Goal: Transaction & Acquisition: Obtain resource

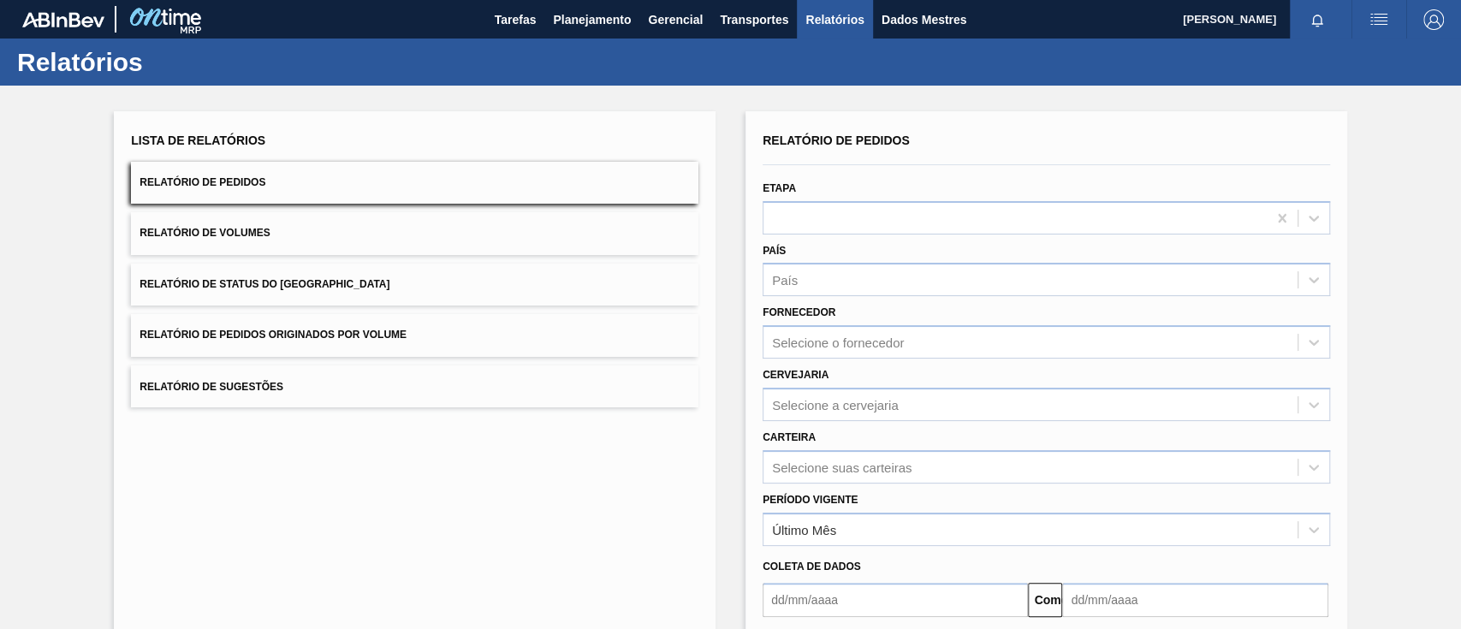
click at [418, 336] on button "Relatório de Pedidos Originados por Volume" at bounding box center [415, 335] width 568 height 42
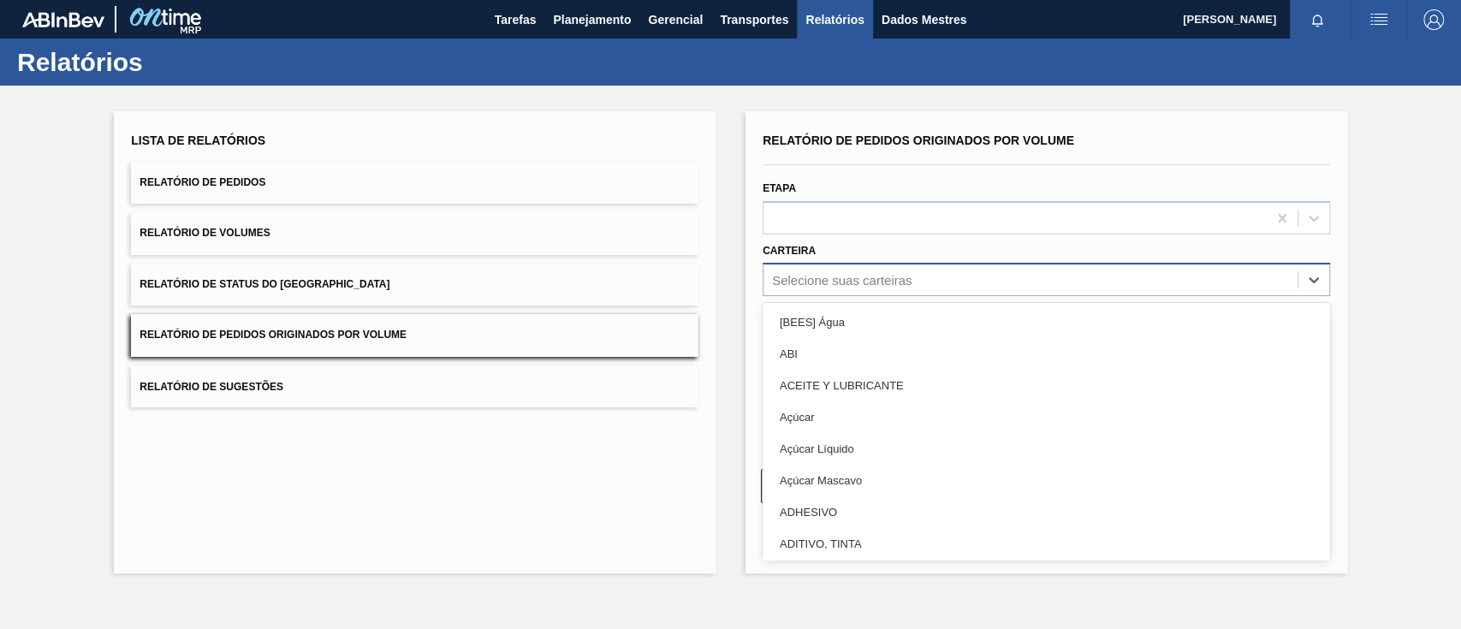
click at [873, 281] on font "Selecione suas carteiras" at bounding box center [842, 280] width 140 height 15
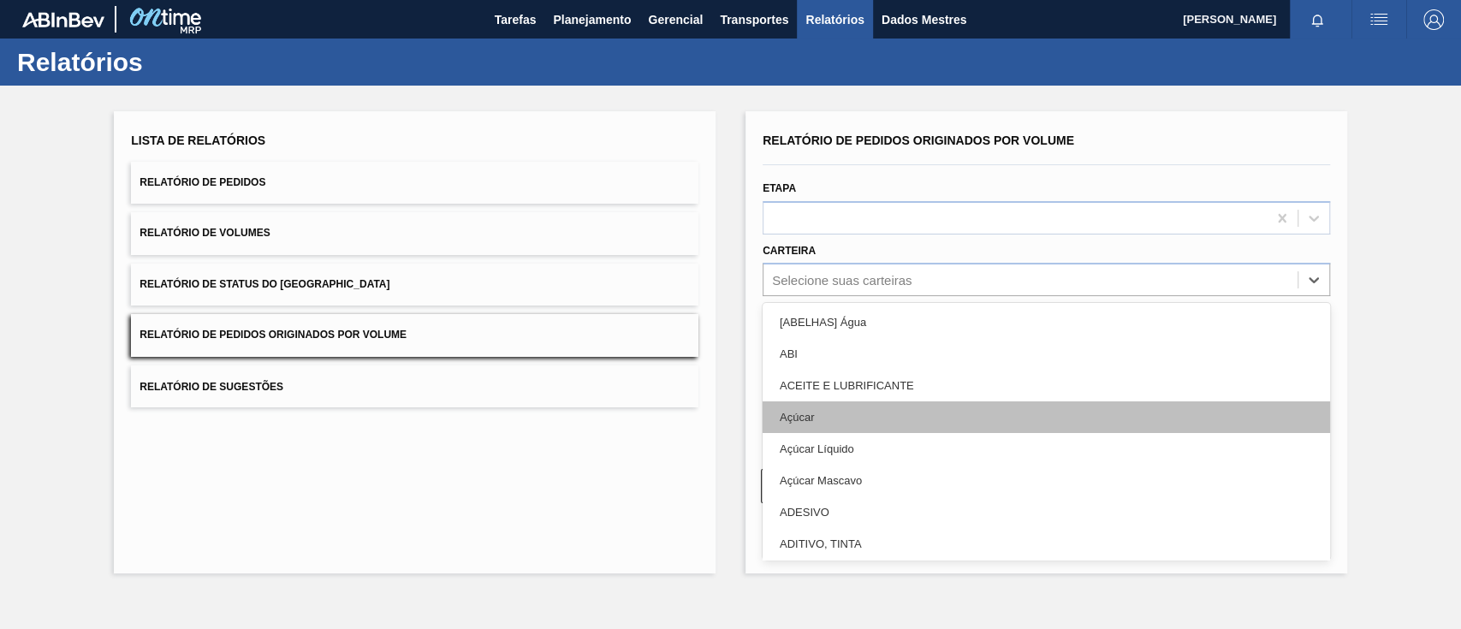
click at [824, 421] on div "Açúcar" at bounding box center [1047, 418] width 568 height 32
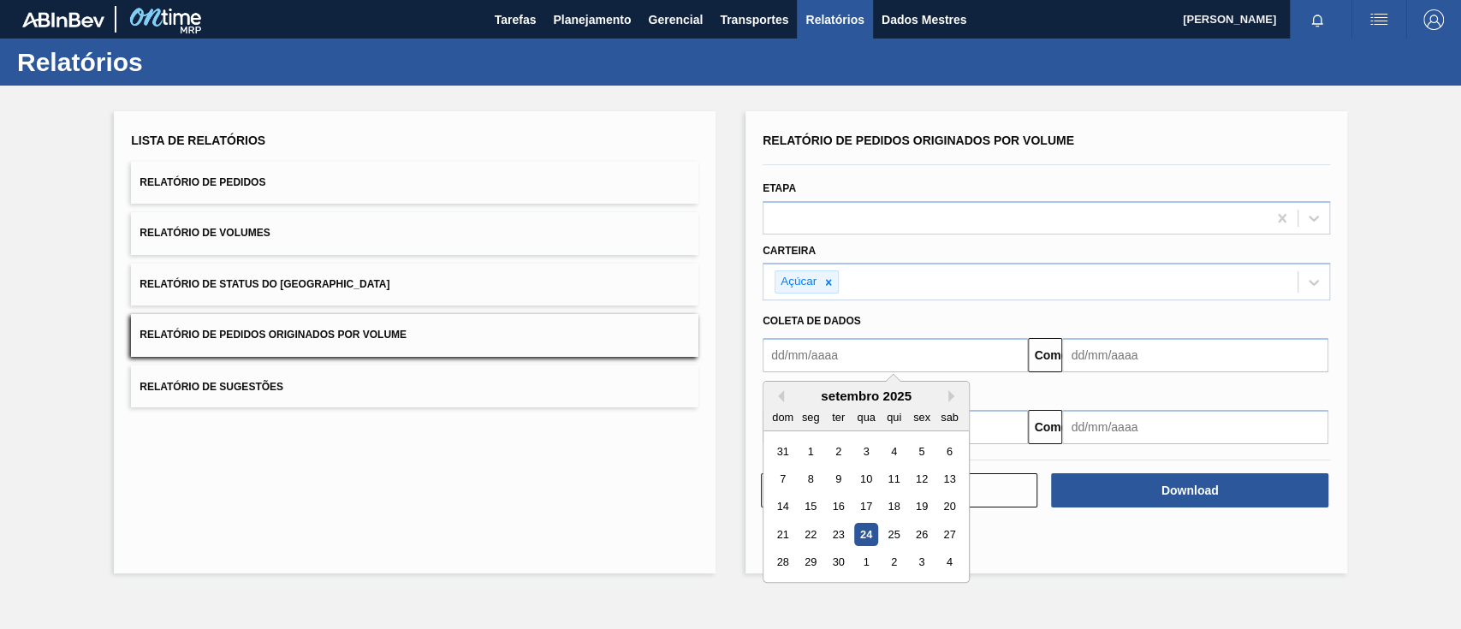
click at [816, 353] on input "text" at bounding box center [895, 355] width 265 height 34
click at [809, 449] on font "1" at bounding box center [811, 451] width 6 height 13
type input "[DATE]"
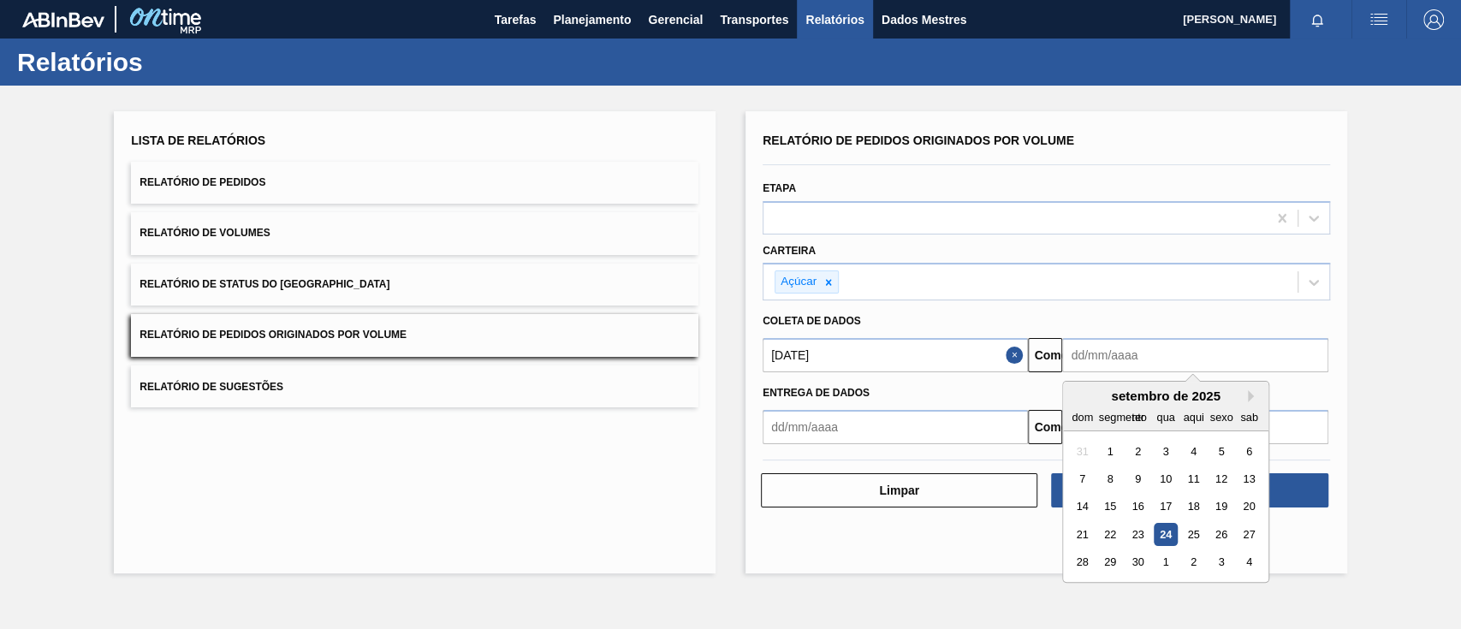
click at [1208, 361] on input "text" at bounding box center [1194, 355] width 265 height 34
click at [1252, 533] on font "27" at bounding box center [1250, 534] width 12 height 13
type input "[DATE]"
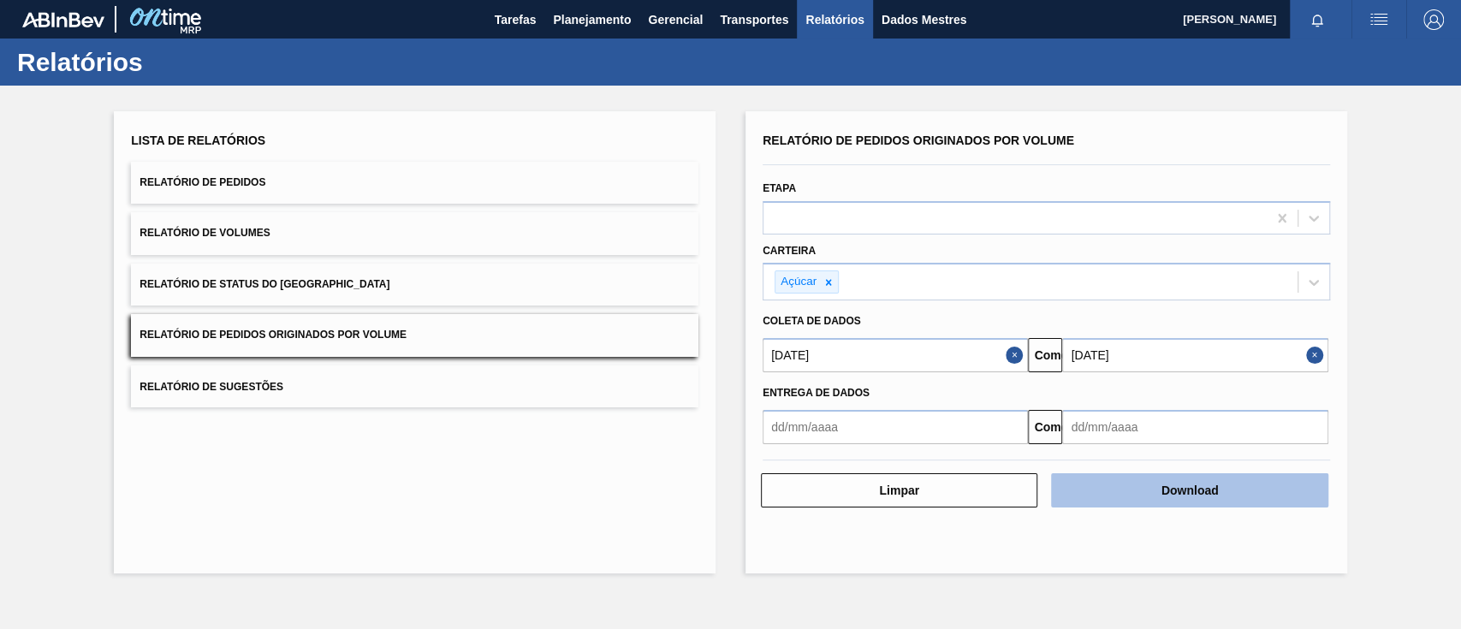
click at [1261, 503] on button "Download" at bounding box center [1189, 490] width 277 height 34
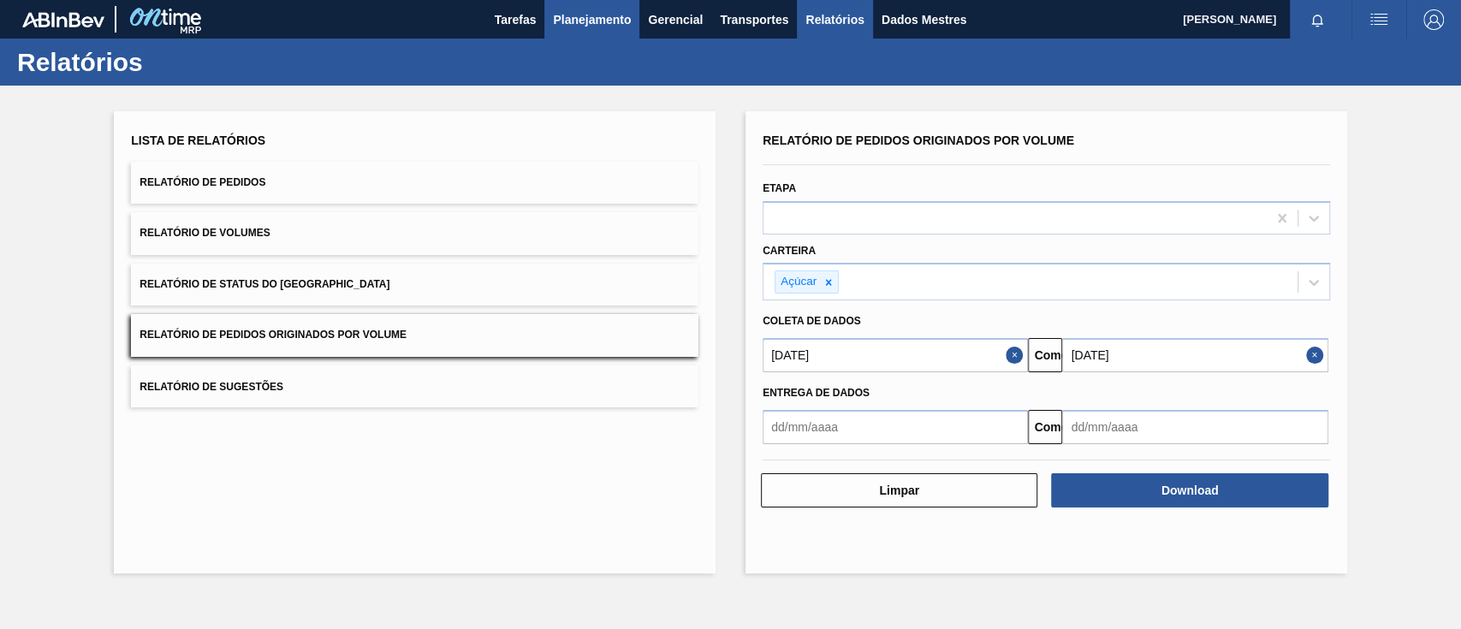
click at [577, 19] on font "Planejamento" at bounding box center [592, 20] width 78 height 14
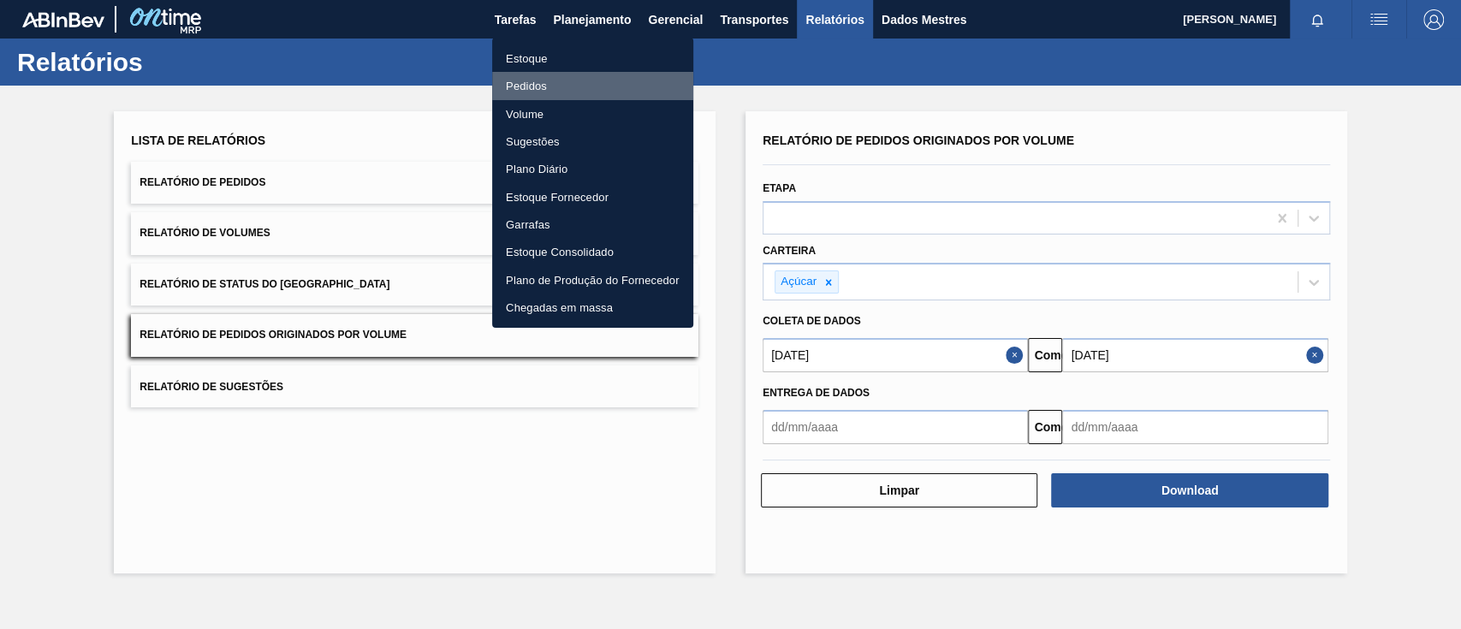
click at [531, 74] on li "Pedidos" at bounding box center [592, 85] width 201 height 27
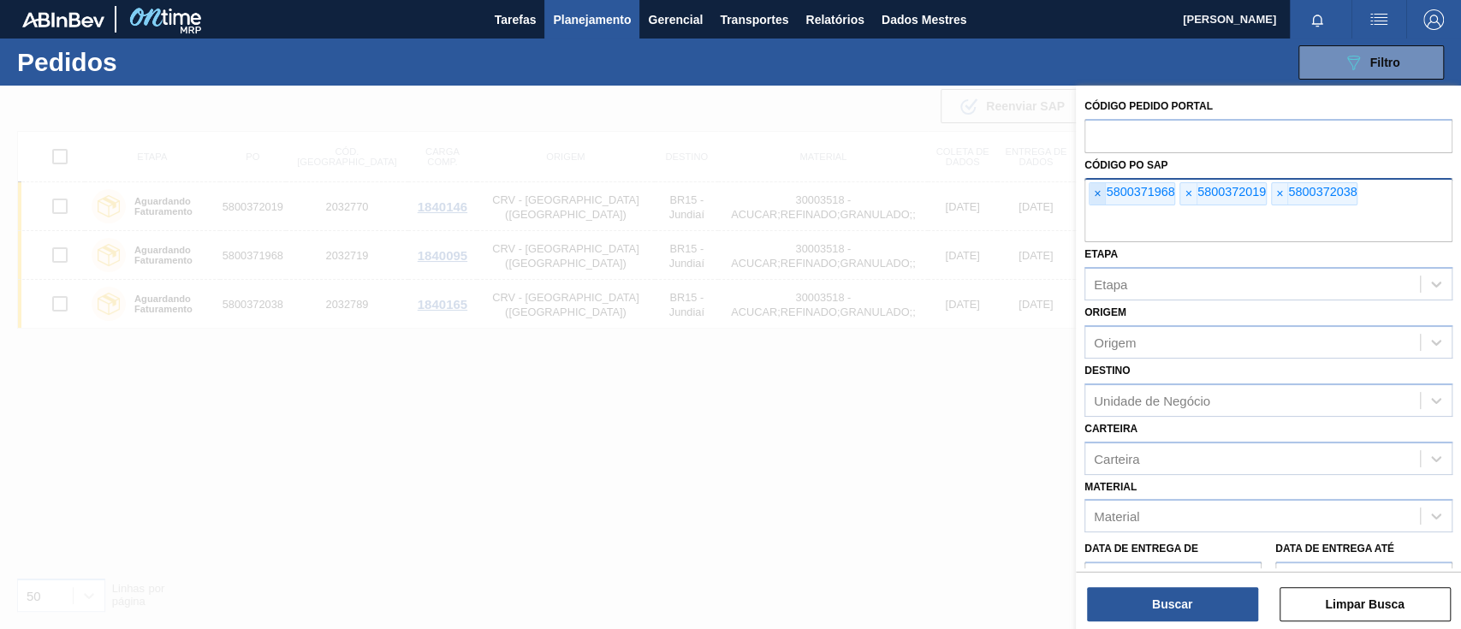
click at [1096, 192] on font "×" at bounding box center [1097, 194] width 7 height 14
click at [1096, 193] on font "×" at bounding box center [1097, 194] width 7 height 14
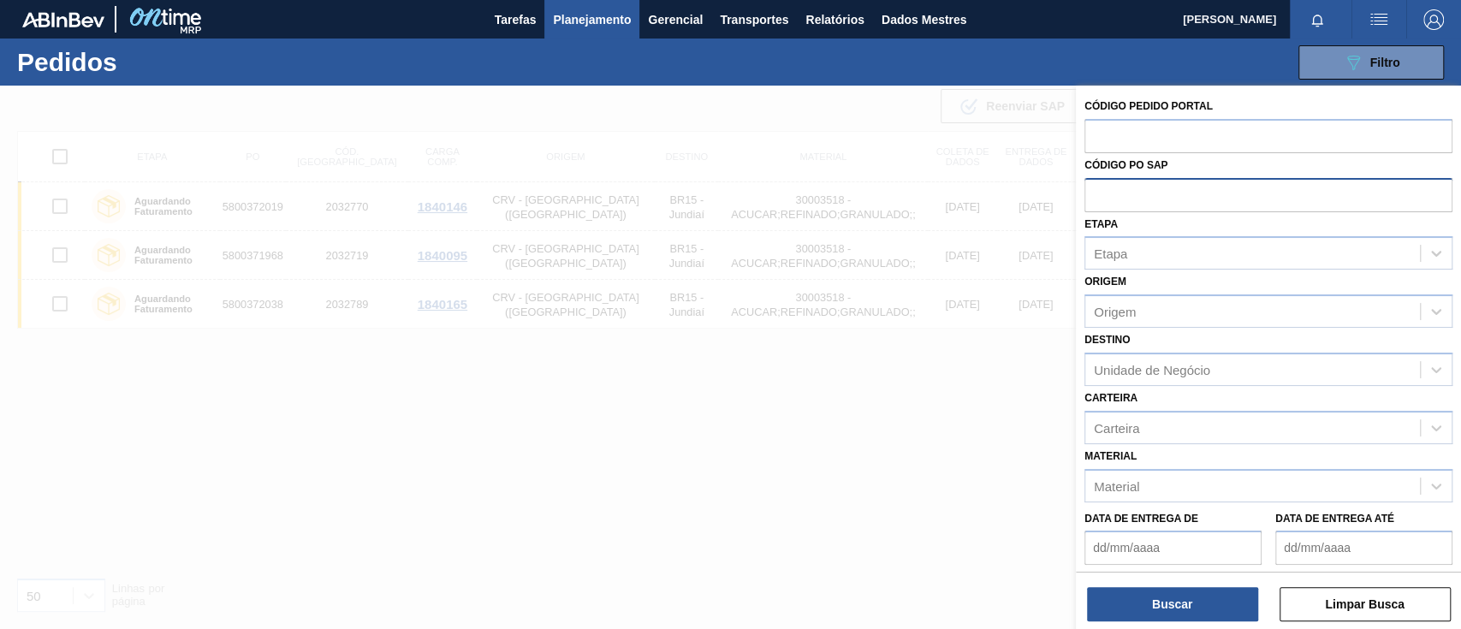
paste input "text"
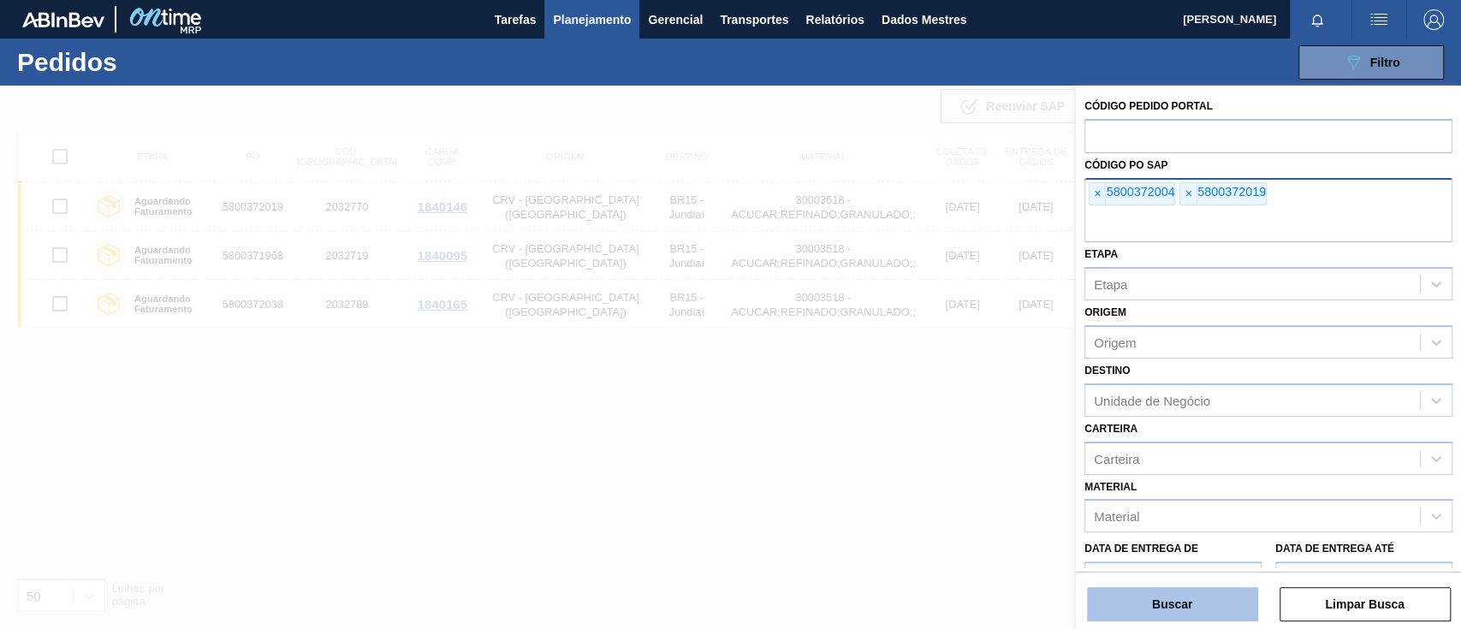
click at [1187, 598] on font "Buscar" at bounding box center [1172, 605] width 40 height 14
